Goal: Information Seeking & Learning: Learn about a topic

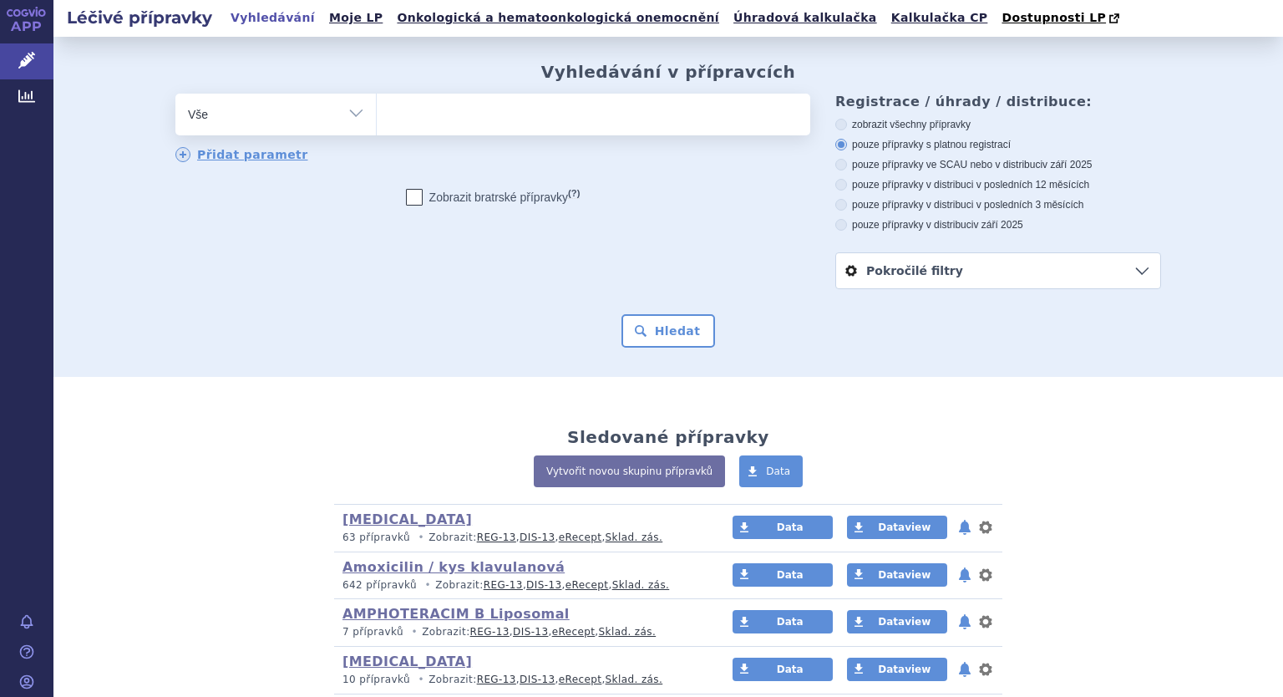
click at [349, 114] on select "Vše Přípravek/SUKL kód MAH VPOIS ATC/Aktivní látka Léková forma Síla" at bounding box center [275, 113] width 200 height 38
click at [426, 115] on ul at bounding box center [594, 111] width 434 height 35
click at [377, 115] on select at bounding box center [376, 114] width 1 height 42
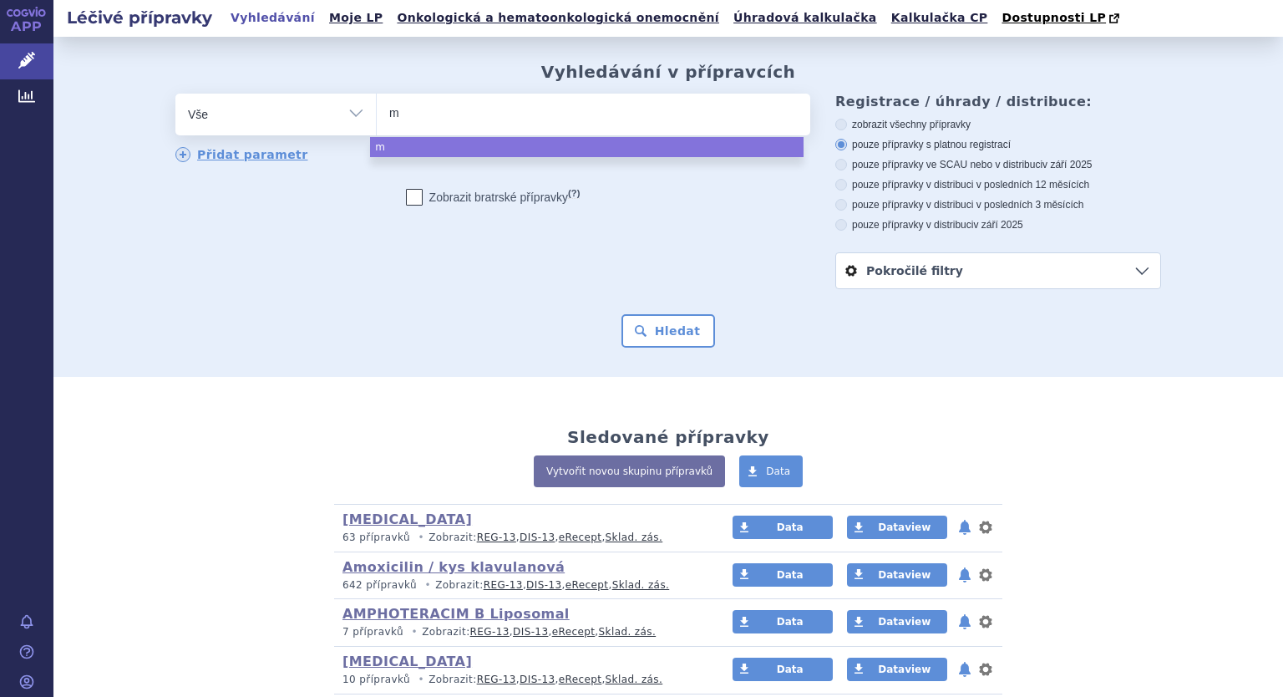
type input "mi"
type input "mig"
type input "migl"
type input "miglu"
type input "miglus"
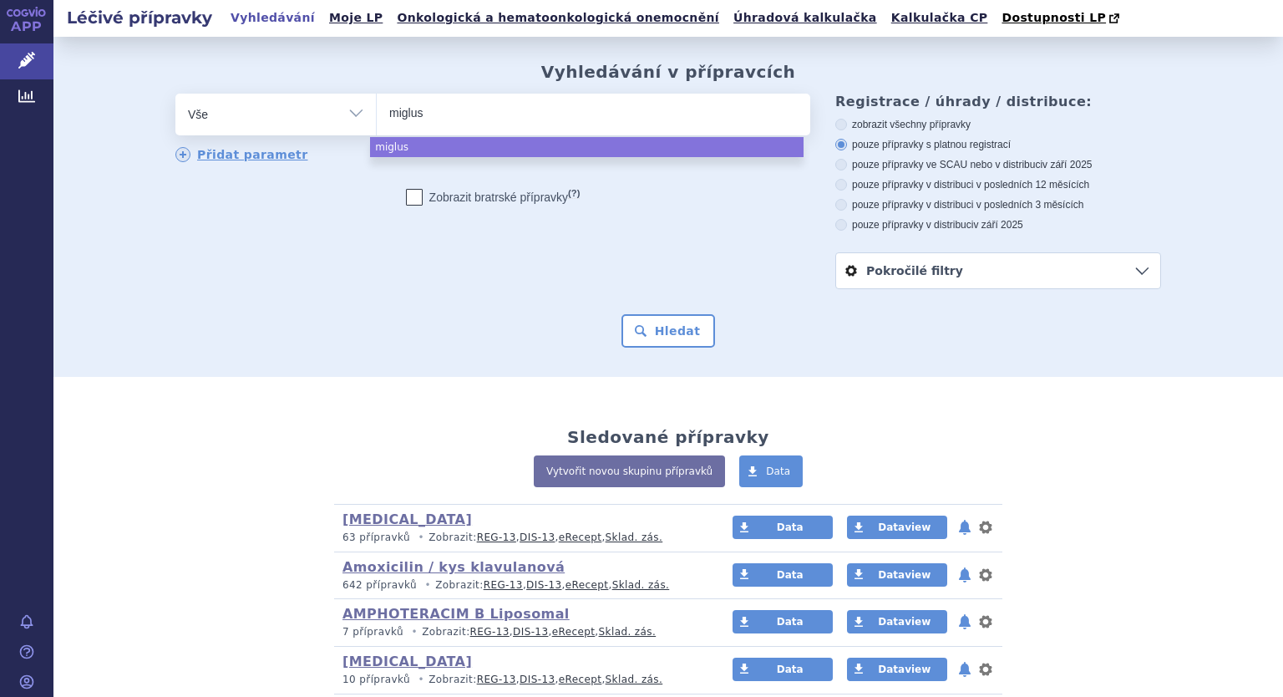
type input "miglust"
type input "miglusta"
type input "miglustat"
select select "miglustat"
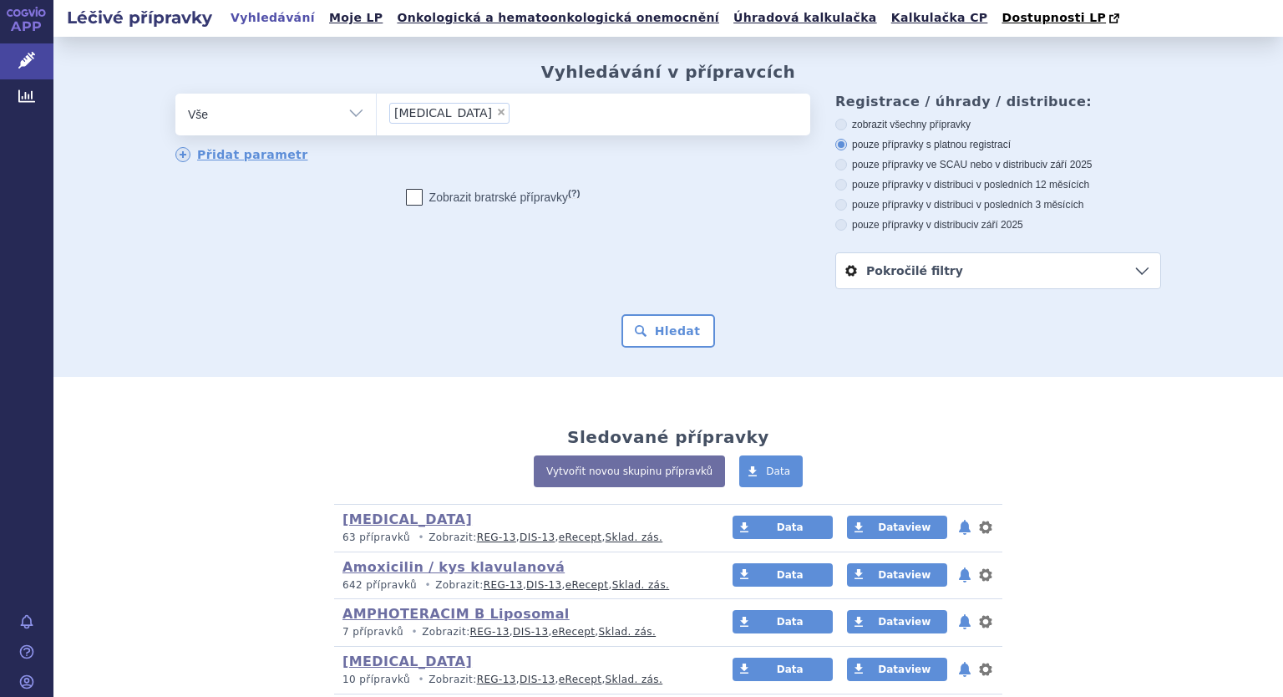
click at [340, 118] on select "Vše Přípravek/SUKL kód MAH VPOIS ATC/Aktivní látka Léková forma Síla" at bounding box center [275, 113] width 200 height 38
click at [347, 109] on select "Vše Přípravek/SUKL kód MAH VPOIS ATC/Aktivní látka Léková forma Síla" at bounding box center [275, 113] width 200 height 38
select select "filter-atc-group"
click at [175, 94] on select "Vše Přípravek/SUKL kód MAH VPOIS ATC/Aktivní látka Léková forma Síla" at bounding box center [275, 113] width 200 height 38
click at [442, 108] on ul at bounding box center [594, 111] width 434 height 35
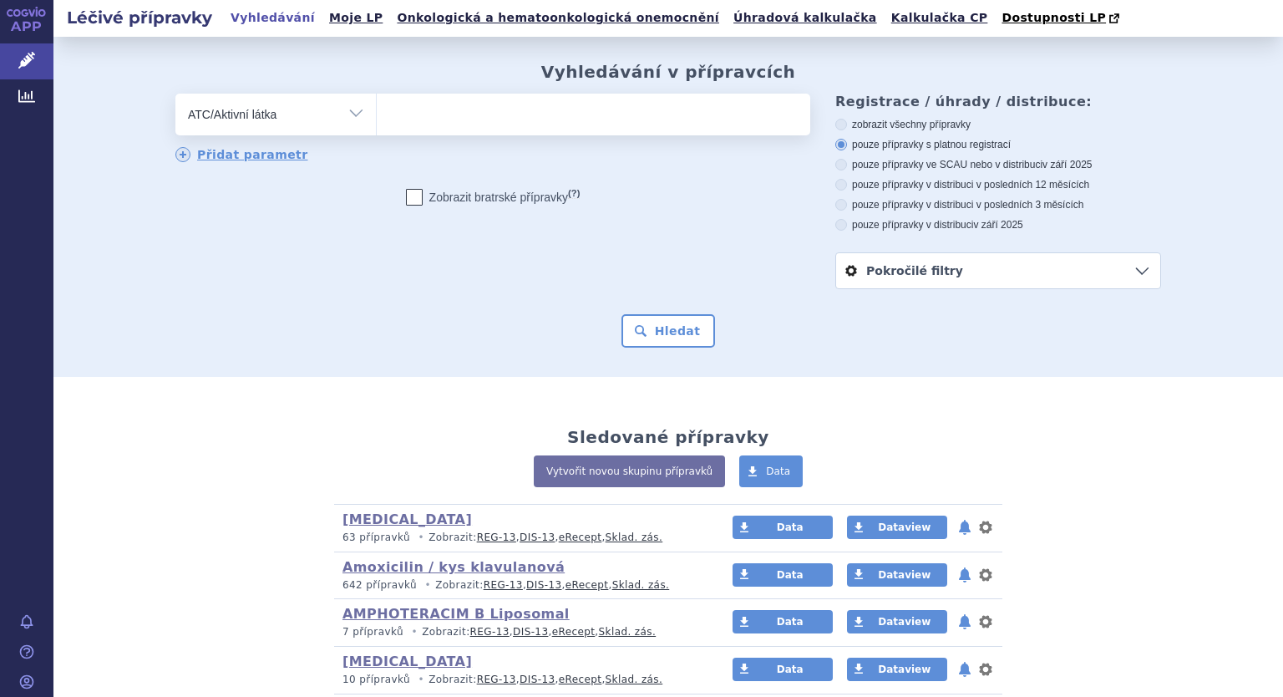
click at [377, 108] on select at bounding box center [376, 114] width 1 height 42
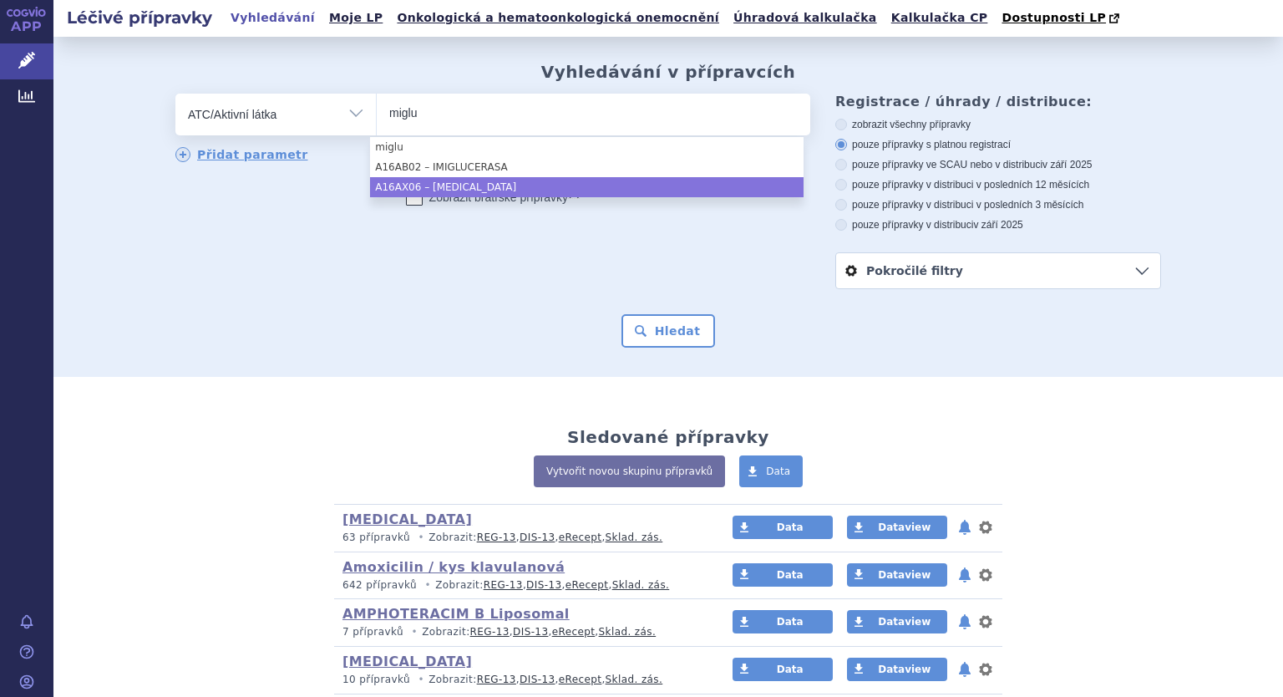
type input "miglu"
select select "A16AX06"
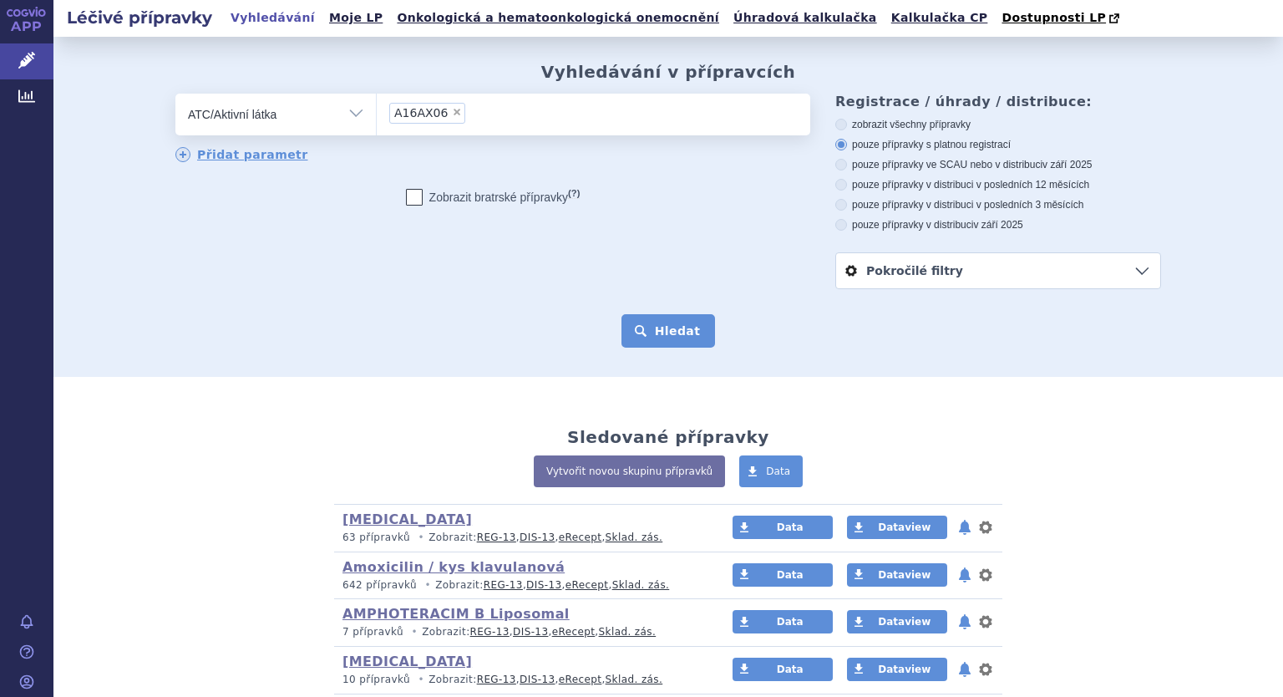
click at [668, 342] on button "Hledat" at bounding box center [668, 330] width 94 height 33
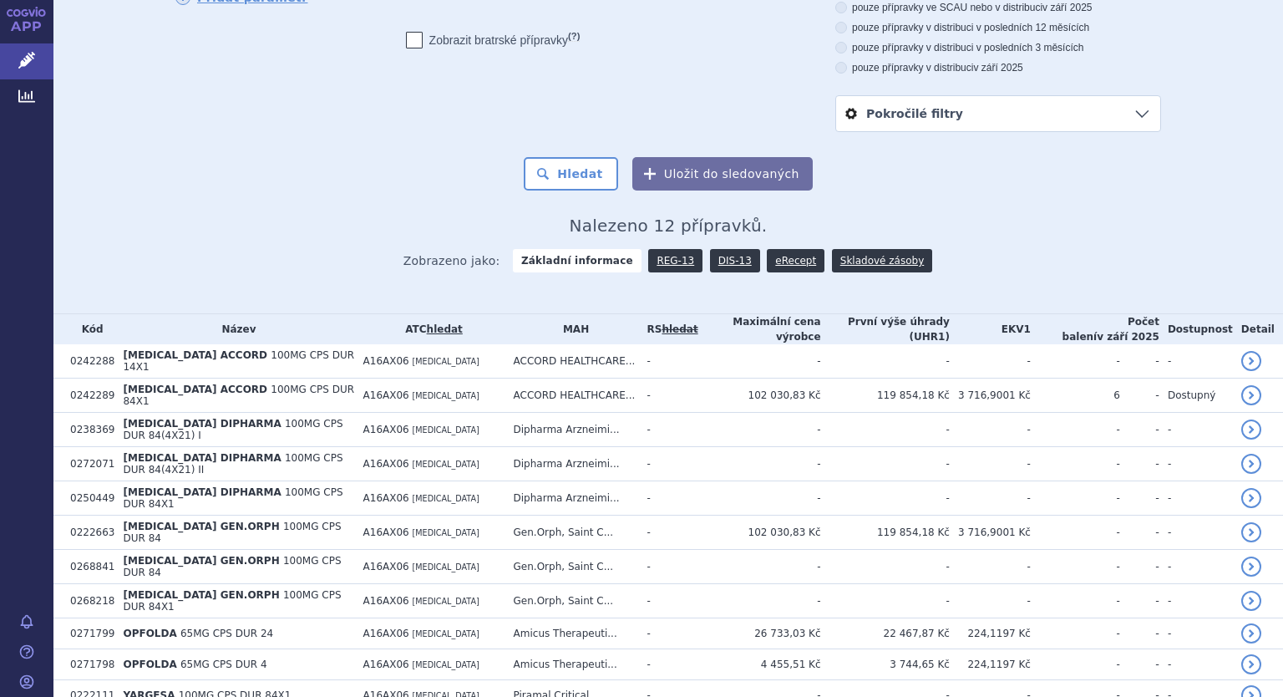
scroll to position [236, 0]
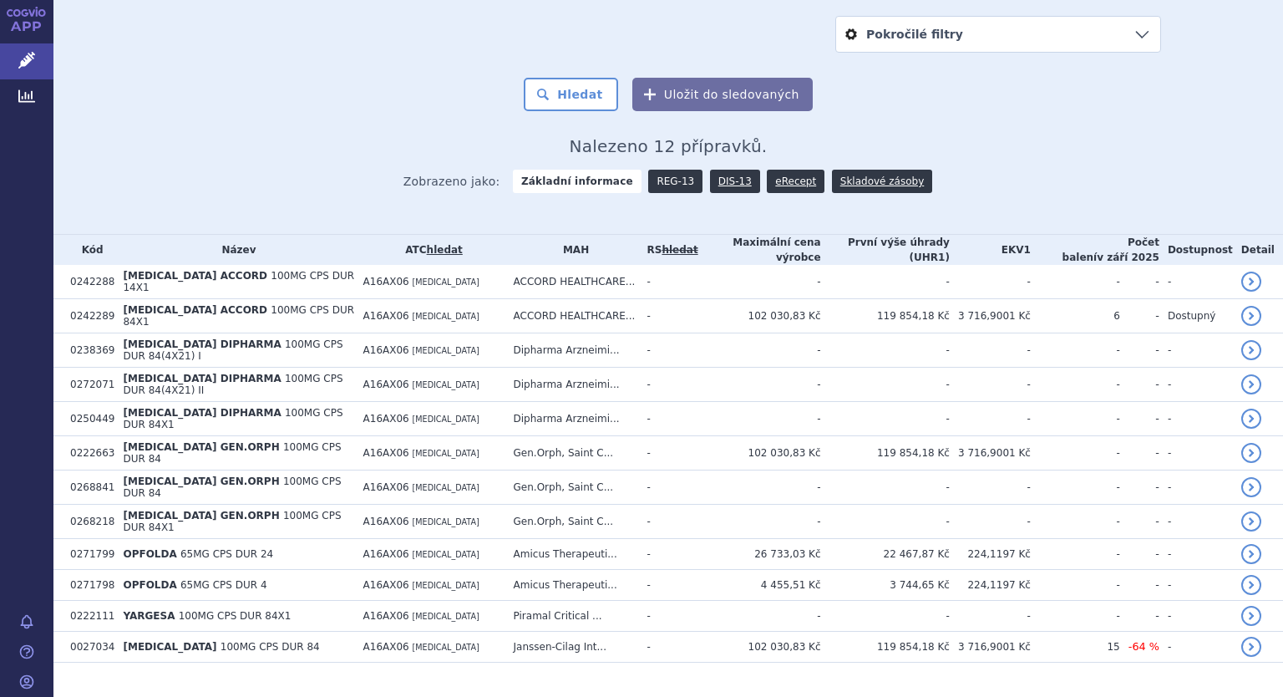
click at [668, 180] on link "REG-13" at bounding box center [675, 181] width 54 height 23
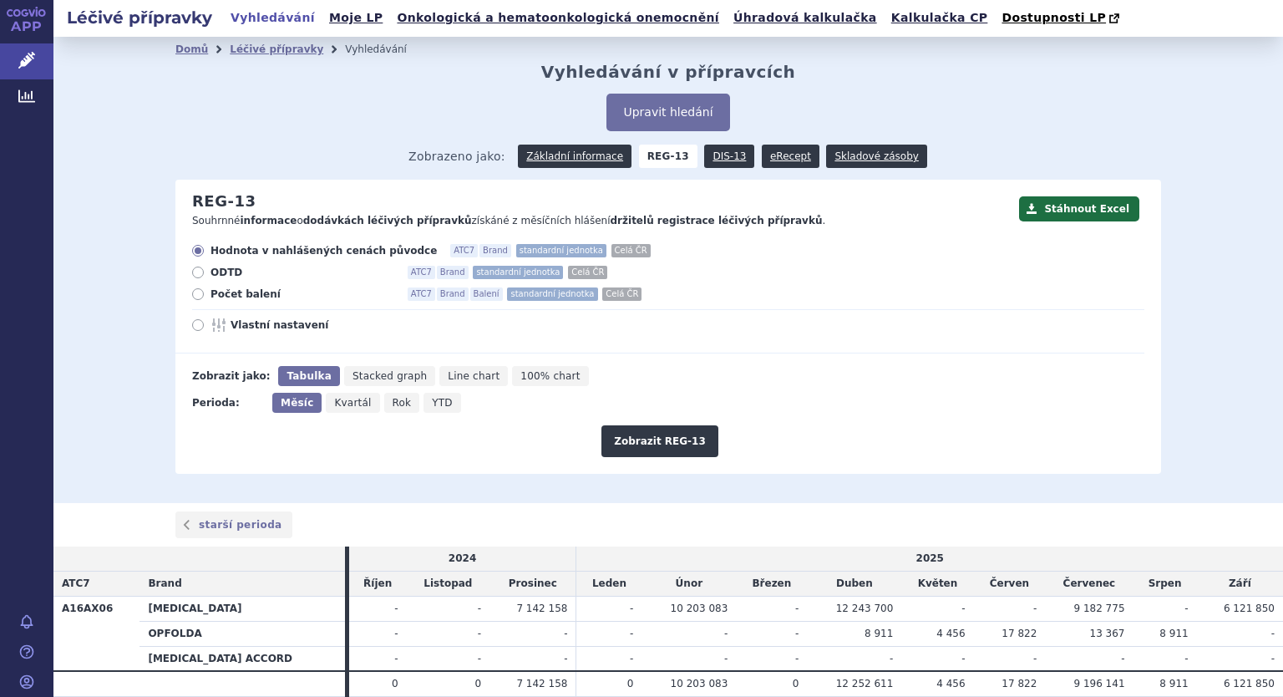
scroll to position [67, 0]
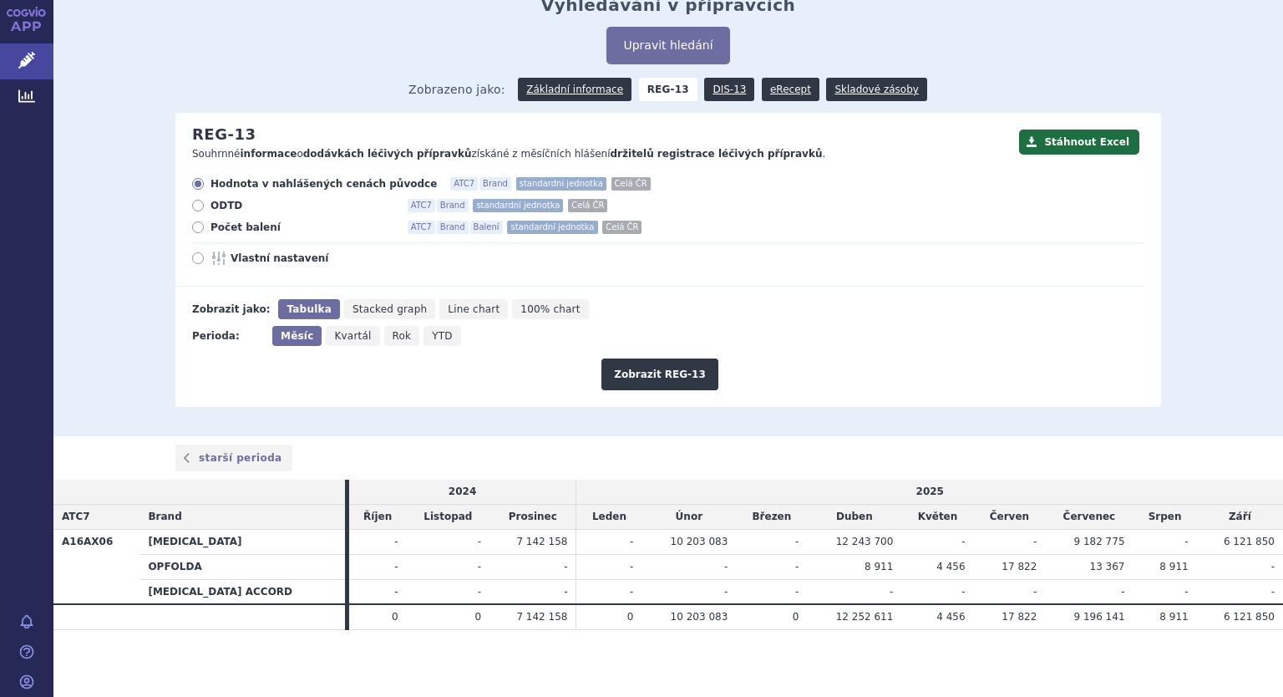
click at [195, 222] on label "Počet balení ATC7 Brand Balení standardní jednotka Celá ČR" at bounding box center [668, 227] width 952 height 13
click at [195, 224] on input "Počet balení ATC7 Brand Balení standardní jednotka Celá ČR" at bounding box center [199, 229] width 11 height 11
radio input "true"
click at [194, 257] on icon at bounding box center [198, 258] width 12 height 12
click at [194, 257] on input "Vlastní nastavení" at bounding box center [199, 260] width 11 height 11
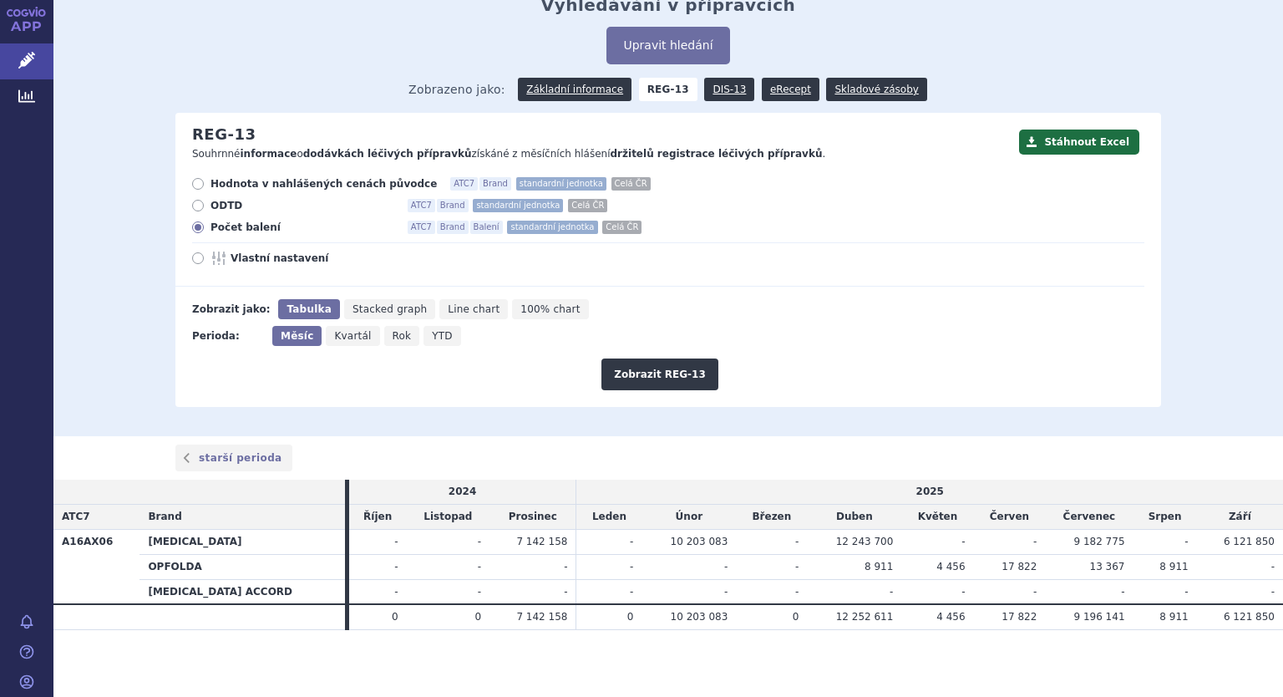
radio input "true"
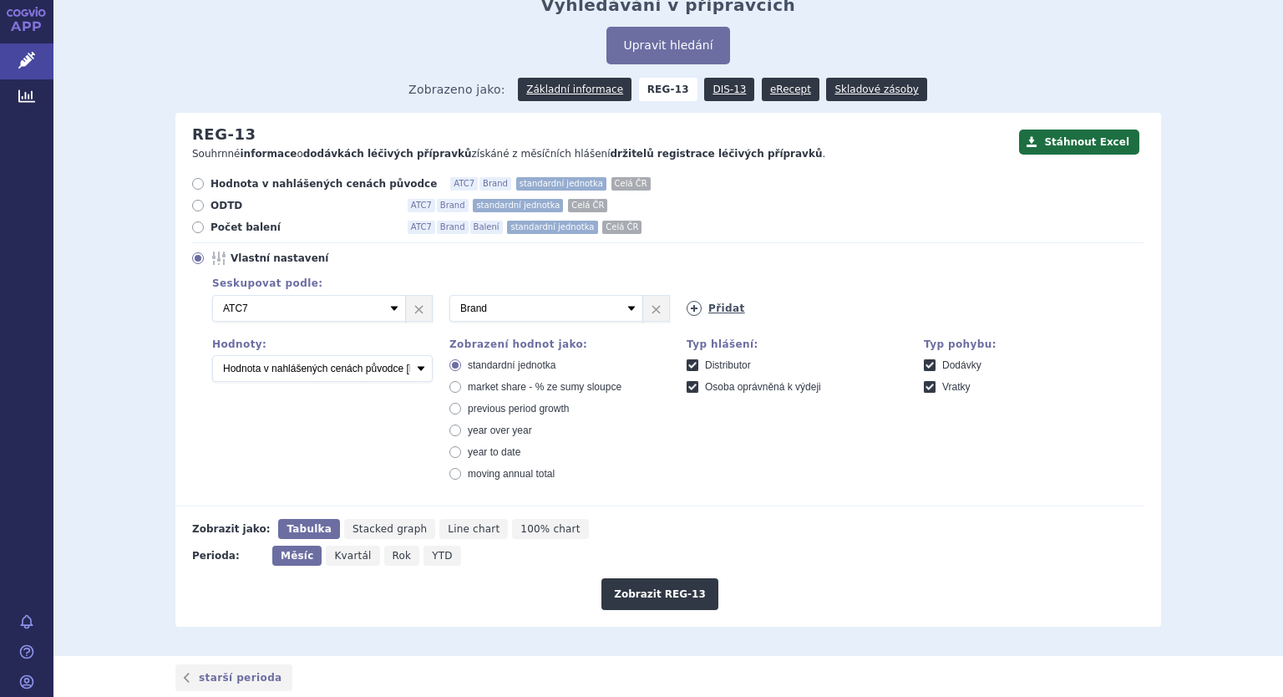
click at [692, 305] on icon at bounding box center [694, 308] width 15 height 15
click at [754, 302] on select "Vyberte groupování ATC3 ATC5 ATC7 Brand Balení SÚKL kód MAH VPOIS Referenční sk…" at bounding box center [784, 308] width 194 height 27
select select "package"
click at [687, 295] on select "Vyberte groupování ATC3 ATC5 ATC7 Brand Balení SÚKL kód MAH VPOIS Referenční sk…" at bounding box center [784, 308] width 194 height 27
click at [415, 368] on select "Počet balení Hodnota v nahlášených cenách původce [DIS-13] Hodnota v maximálníc…" at bounding box center [322, 368] width 221 height 27
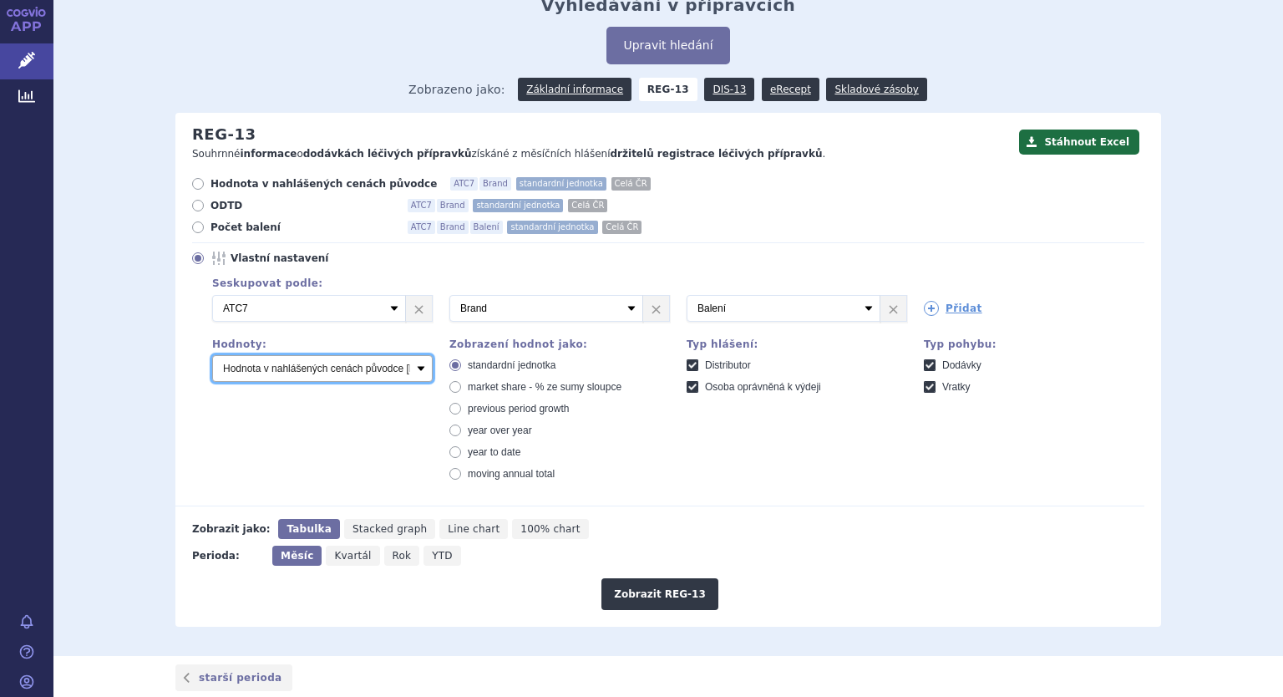
select select "packages"
click at [212, 355] on select "Počet balení Hodnota v nahlášených cenách původce [DIS-13] Hodnota v maximálníc…" at bounding box center [322, 368] width 221 height 27
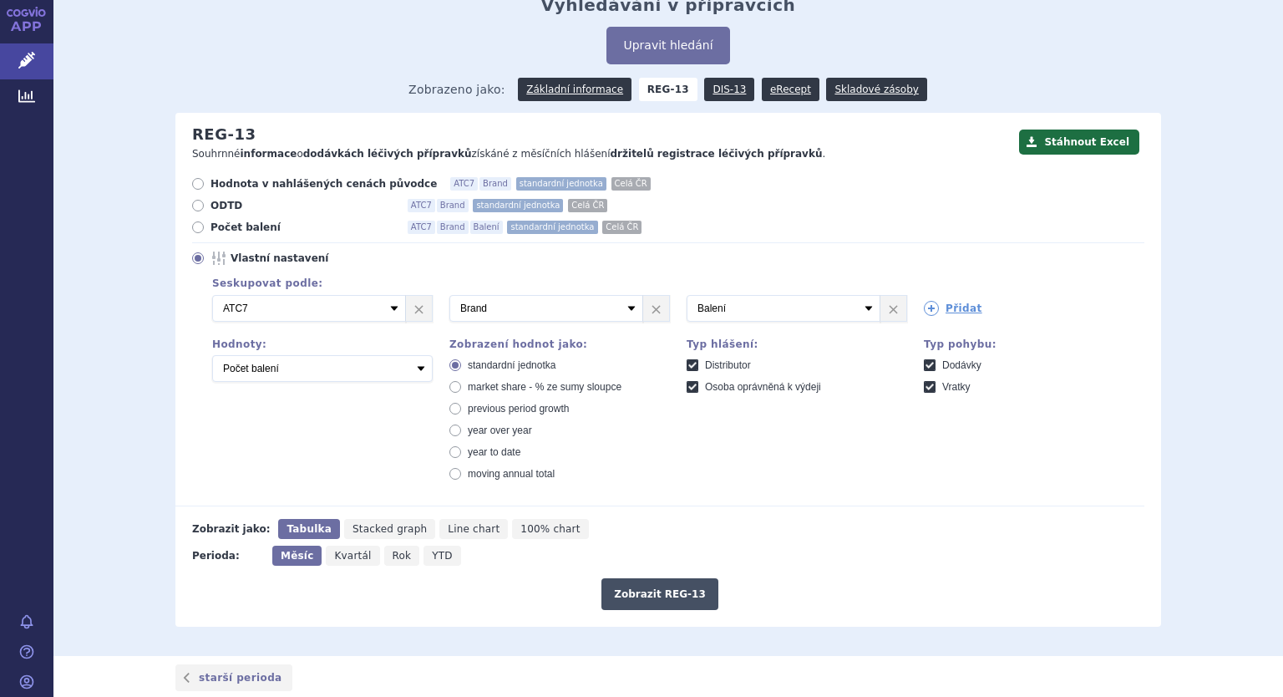
click at [661, 595] on button "Zobrazit REG-13" at bounding box center [659, 594] width 117 height 32
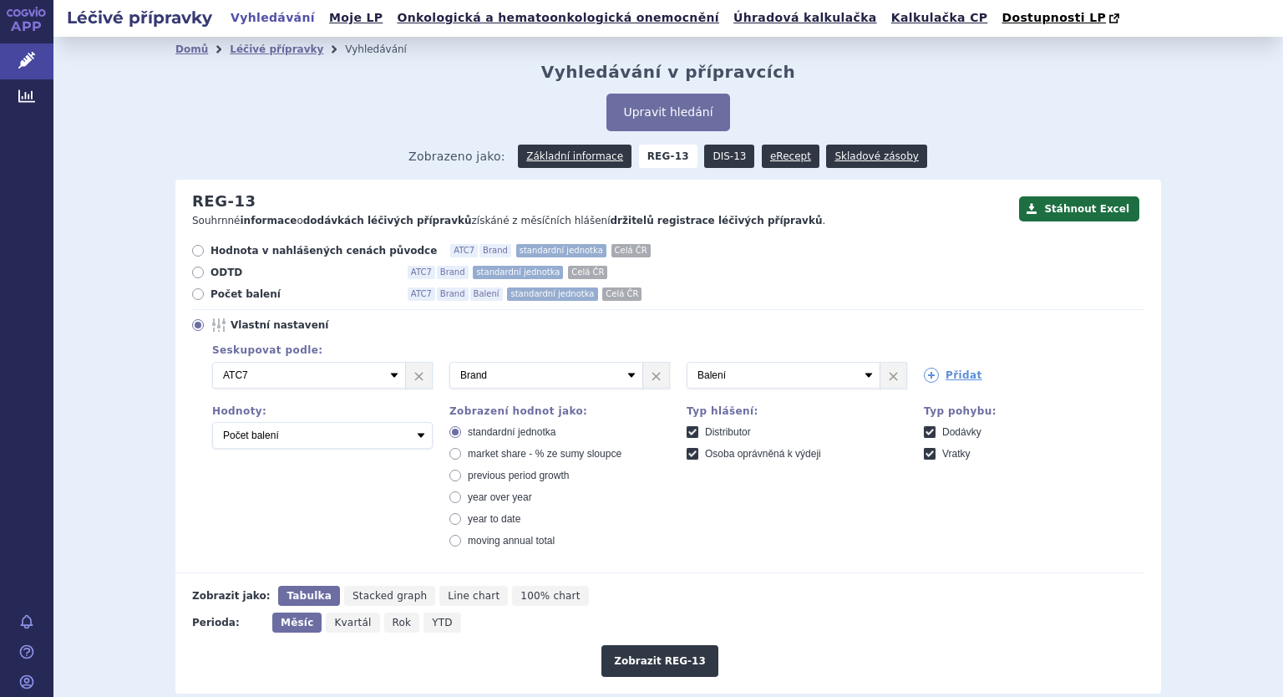
click at [710, 160] on link "DIS-13" at bounding box center [729, 156] width 50 height 23
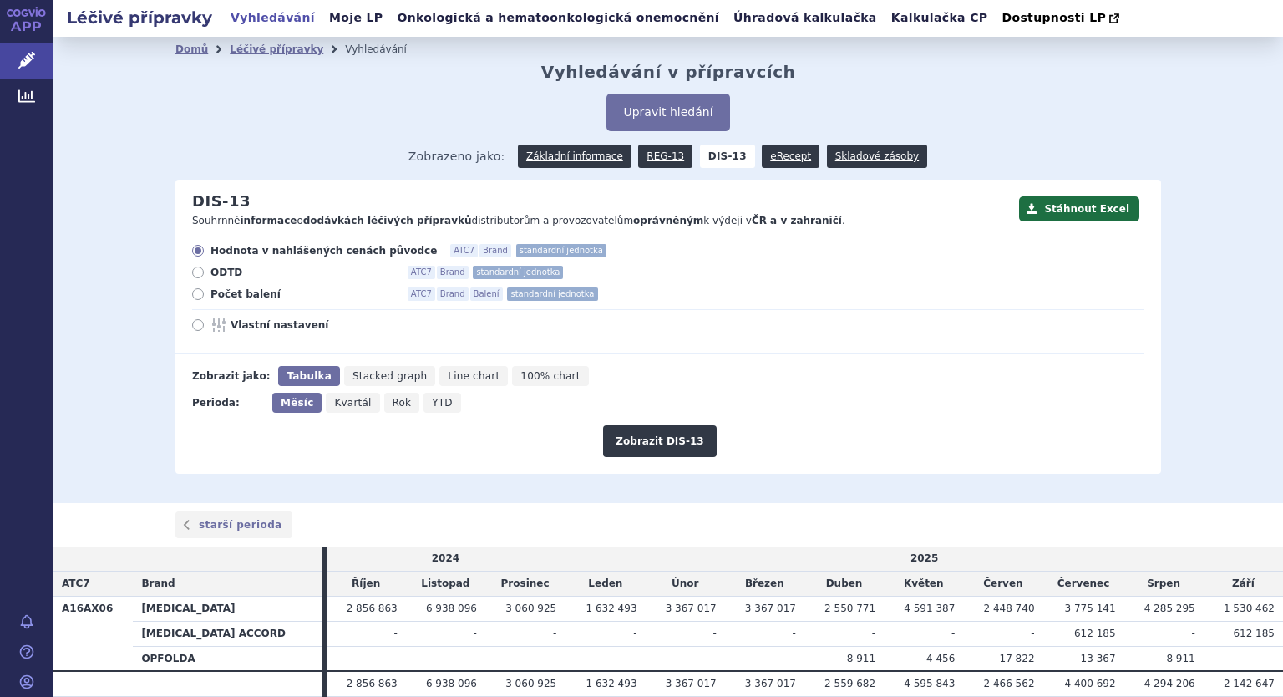
click at [192, 299] on icon at bounding box center [198, 294] width 12 height 12
click at [194, 299] on input "Počet balení ATC7 Brand Balení standardní jednotka" at bounding box center [199, 296] width 11 height 11
radio input "true"
click at [192, 324] on icon at bounding box center [198, 325] width 12 height 12
click at [194, 324] on input "Vlastní nastavení" at bounding box center [199, 327] width 11 height 11
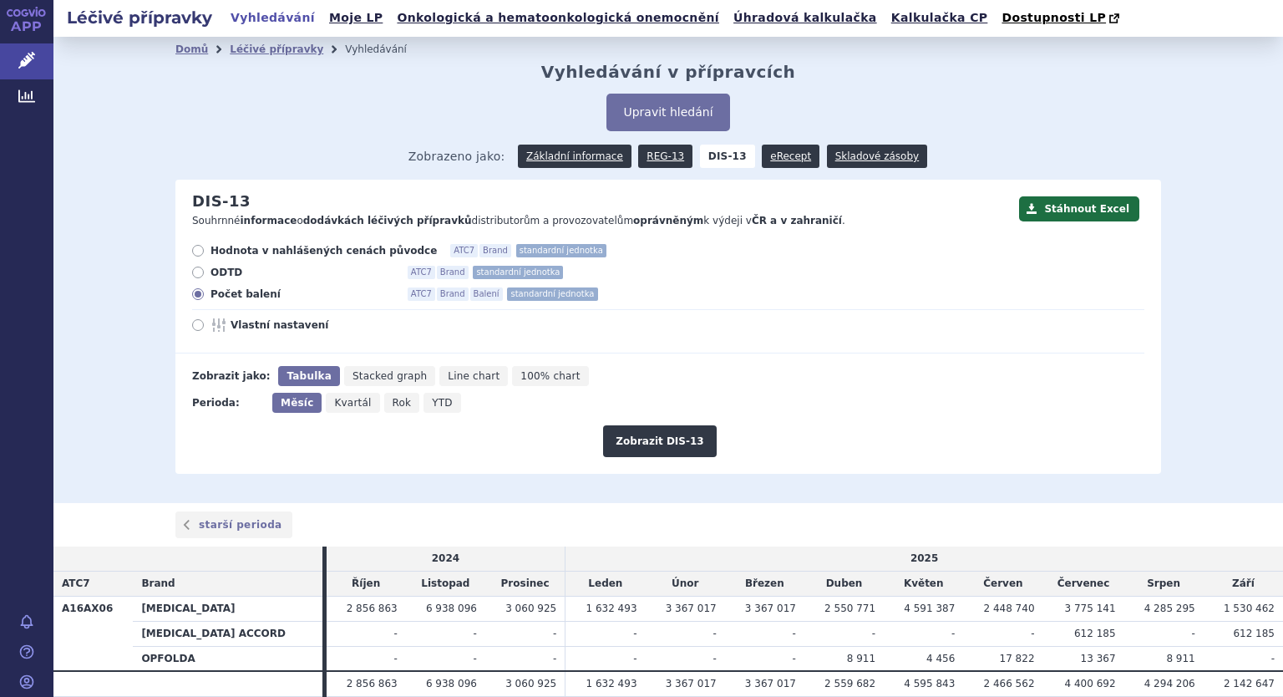
radio input "true"
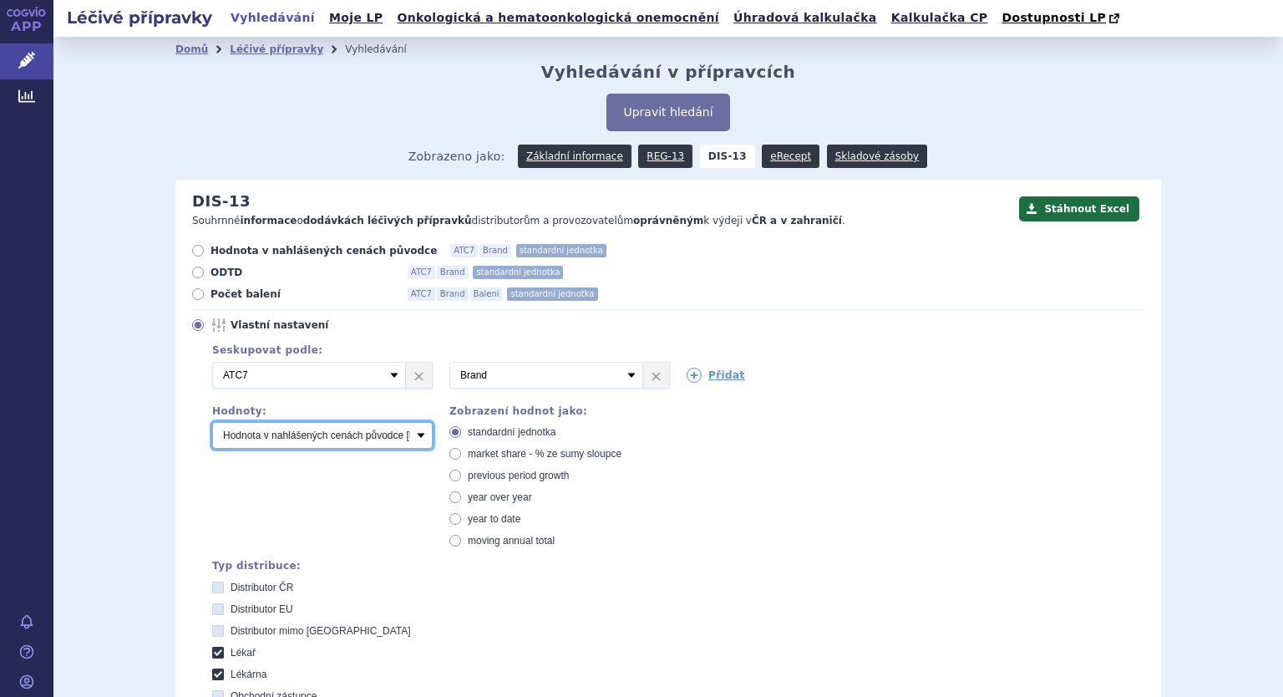
click at [278, 439] on select "Počet balení Hodnota v nahlášených cenách původce [DIS-13] Hodnota v maximálníc…" at bounding box center [322, 435] width 221 height 27
select select "packages"
click at [212, 423] on select "Počet balení Hodnota v nahlášených cenách původce [DIS-13] Hodnota v maximálníc…" at bounding box center [322, 435] width 221 height 27
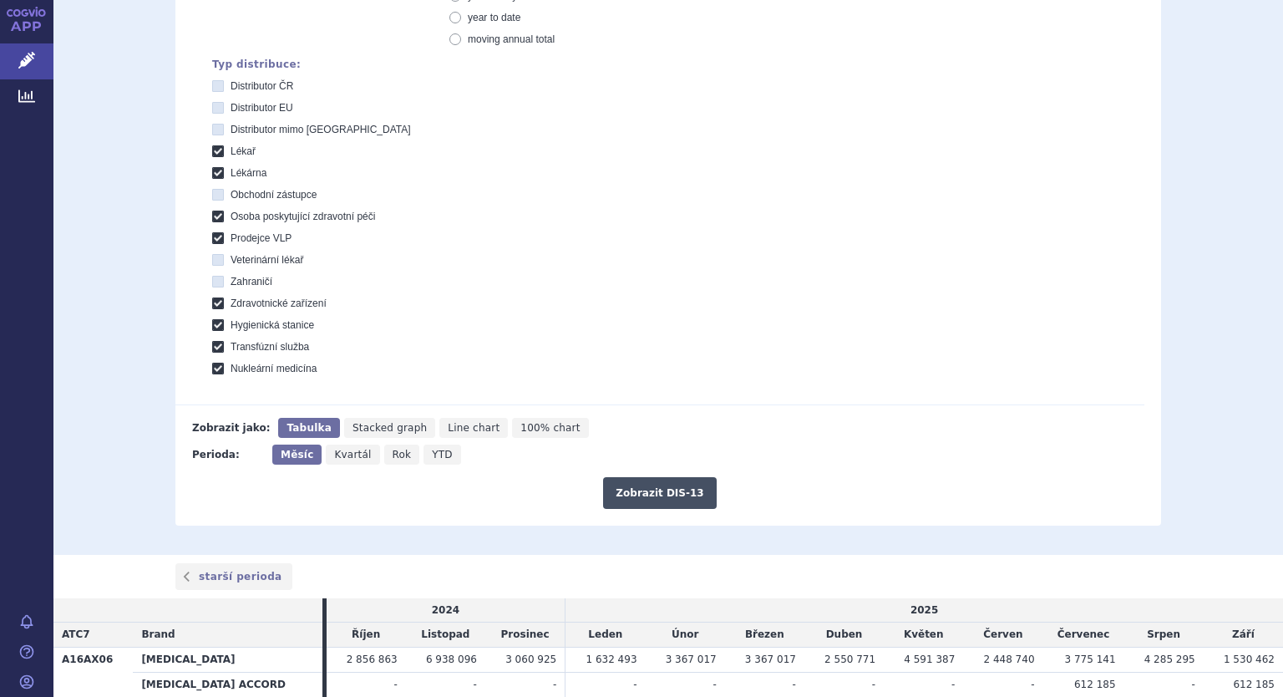
click at [653, 493] on button "Zobrazit DIS-13" at bounding box center [659, 493] width 113 height 32
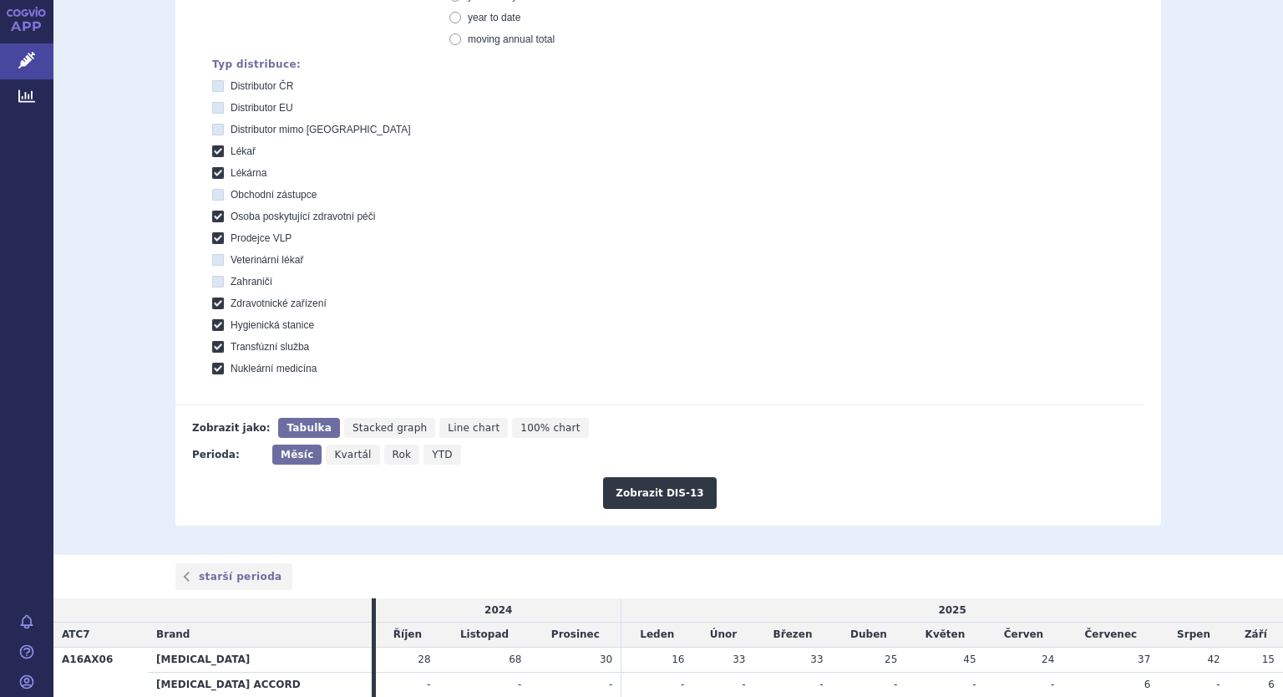
scroll to position [619, 0]
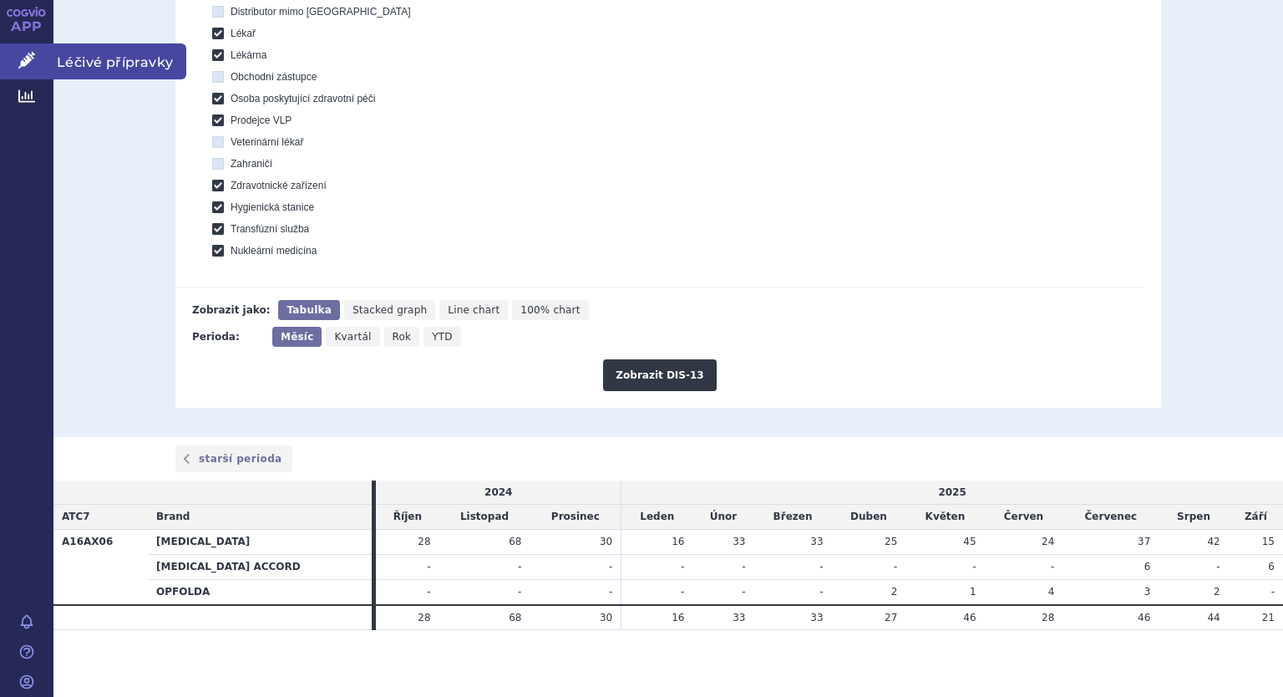
click at [23, 69] on link "Léčivé přípravky" at bounding box center [26, 60] width 53 height 35
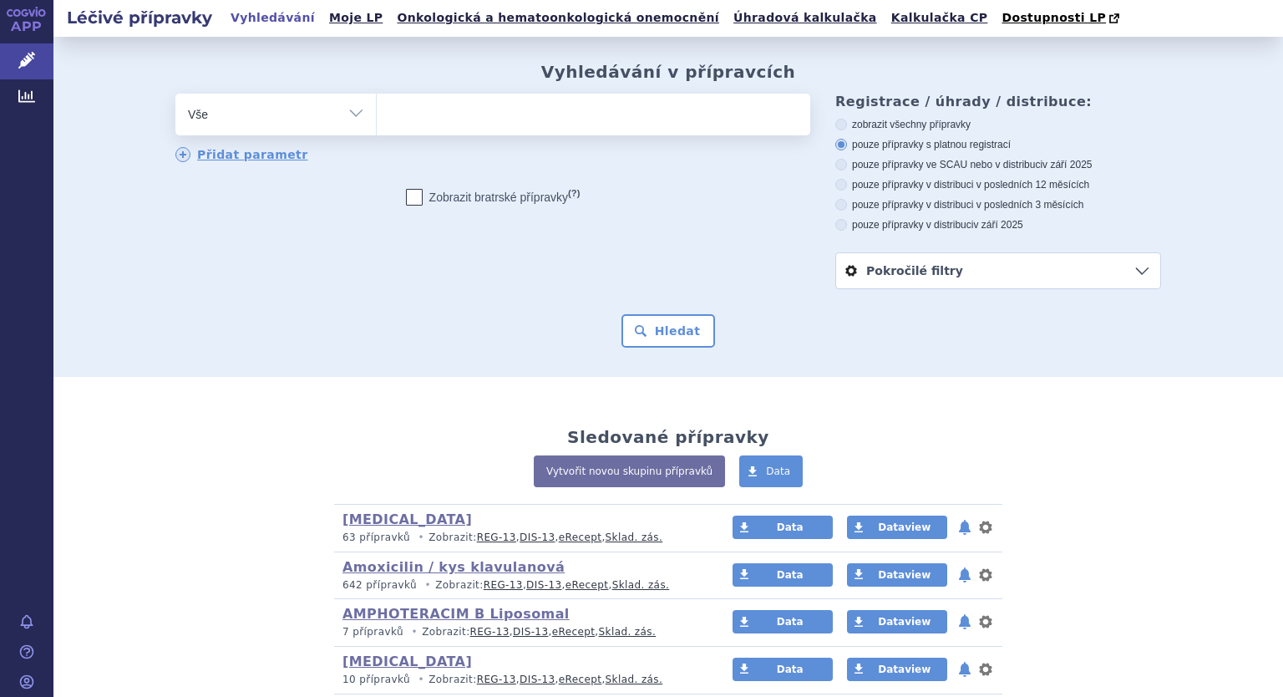
click at [344, 114] on select "Vše Přípravek/SUKL kód MAH VPOIS ATC/Aktivní látka Léková forma Síla" at bounding box center [275, 113] width 200 height 38
select select "filter-atc-group"
click at [175, 94] on select "Vše Přípravek/SUKL kód MAH VPOIS ATC/Aktivní látka Léková forma Síla" at bounding box center [275, 113] width 200 height 38
click at [421, 118] on ul at bounding box center [594, 111] width 434 height 35
click at [377, 118] on select at bounding box center [376, 114] width 1 height 42
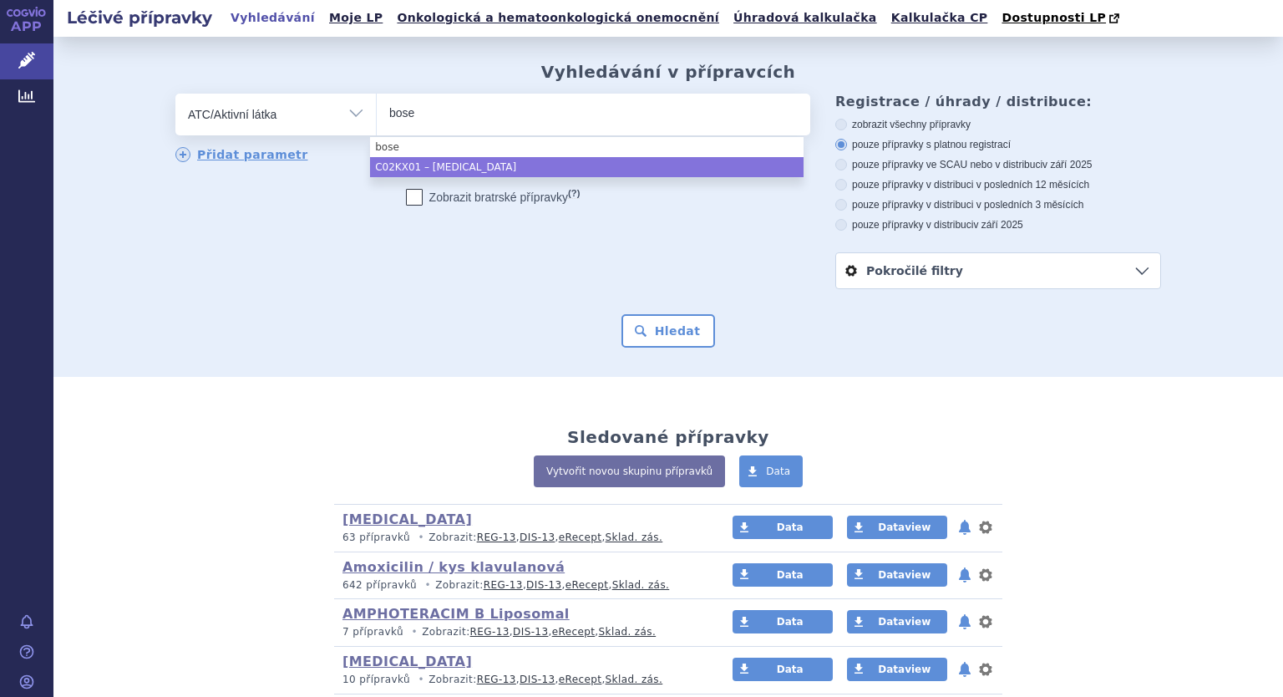
type input "bose"
select select "C02KX01"
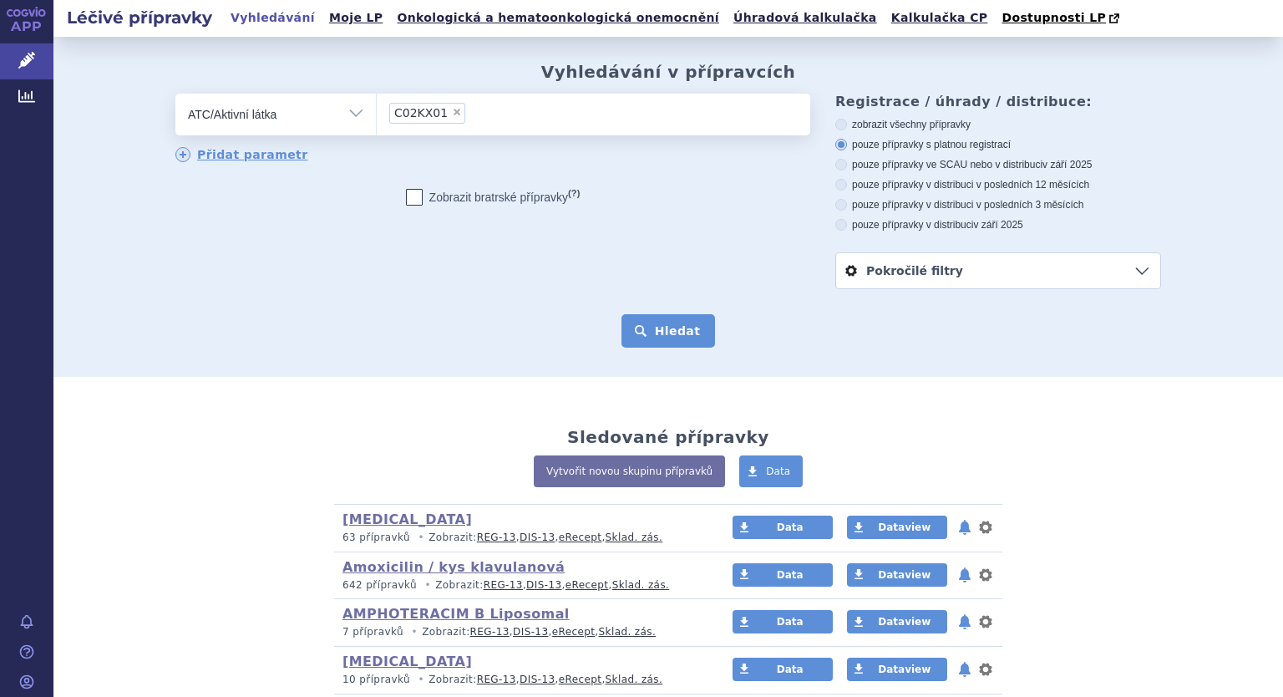
click at [662, 334] on button "Hledat" at bounding box center [668, 330] width 94 height 33
